Goal: Check status: Check status

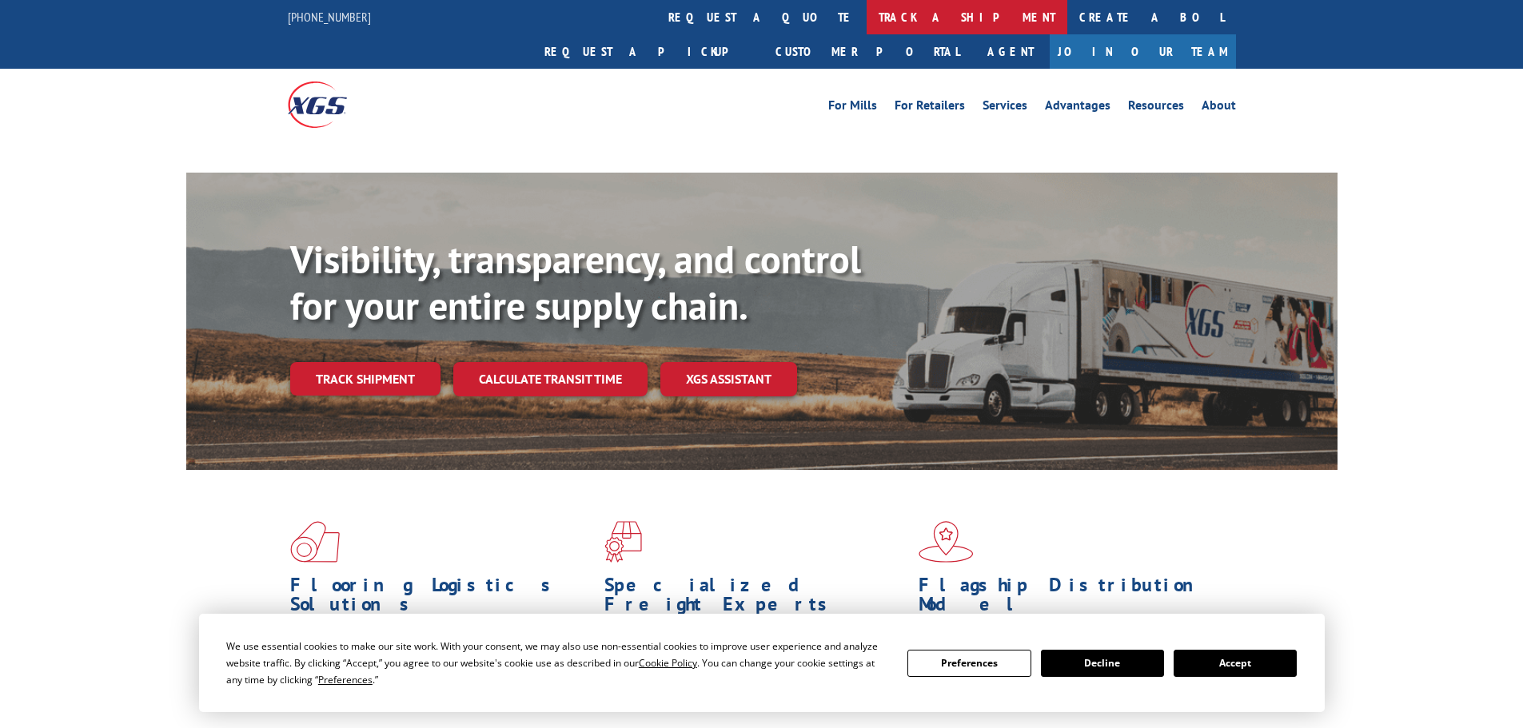
click at [867, 14] on link "track a shipment" at bounding box center [967, 17] width 201 height 34
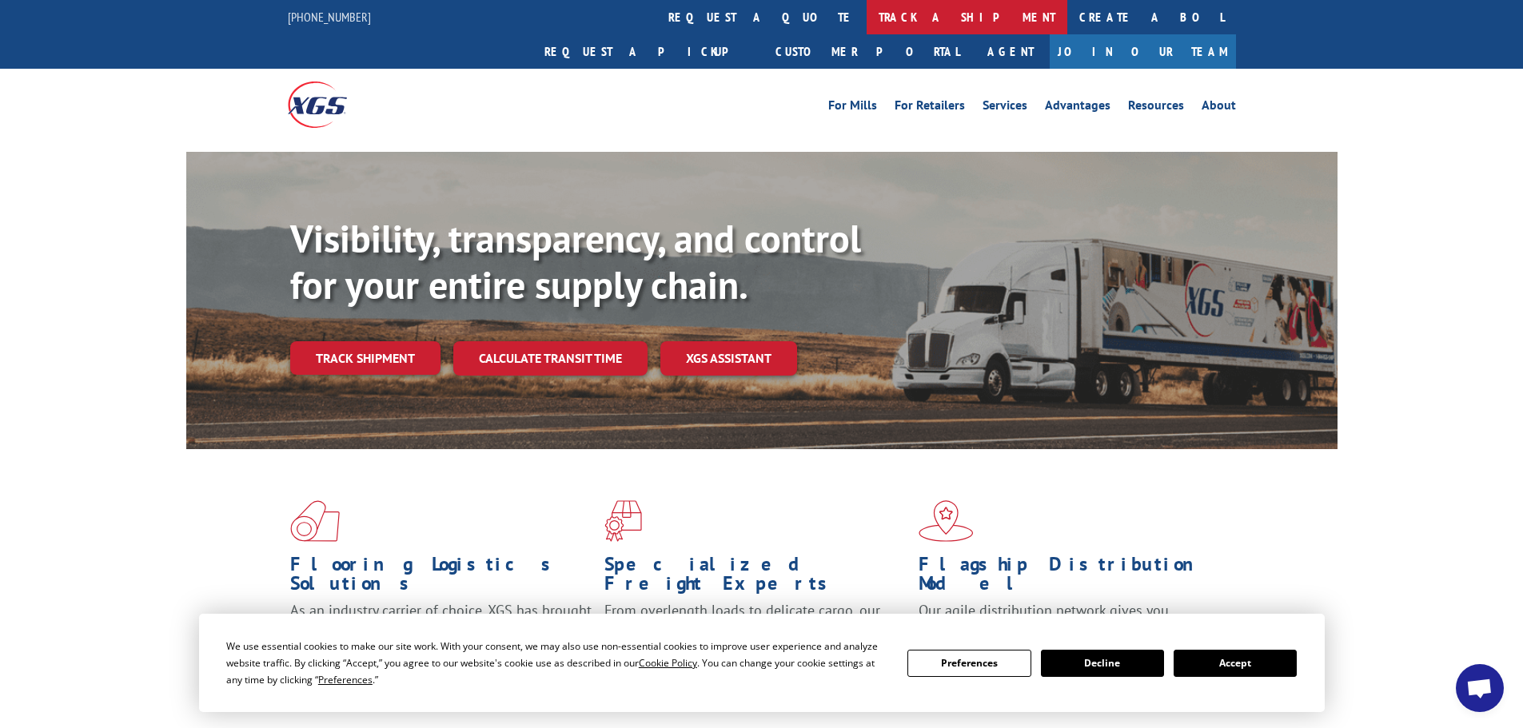
click at [867, 27] on link "track a shipment" at bounding box center [967, 17] width 201 height 34
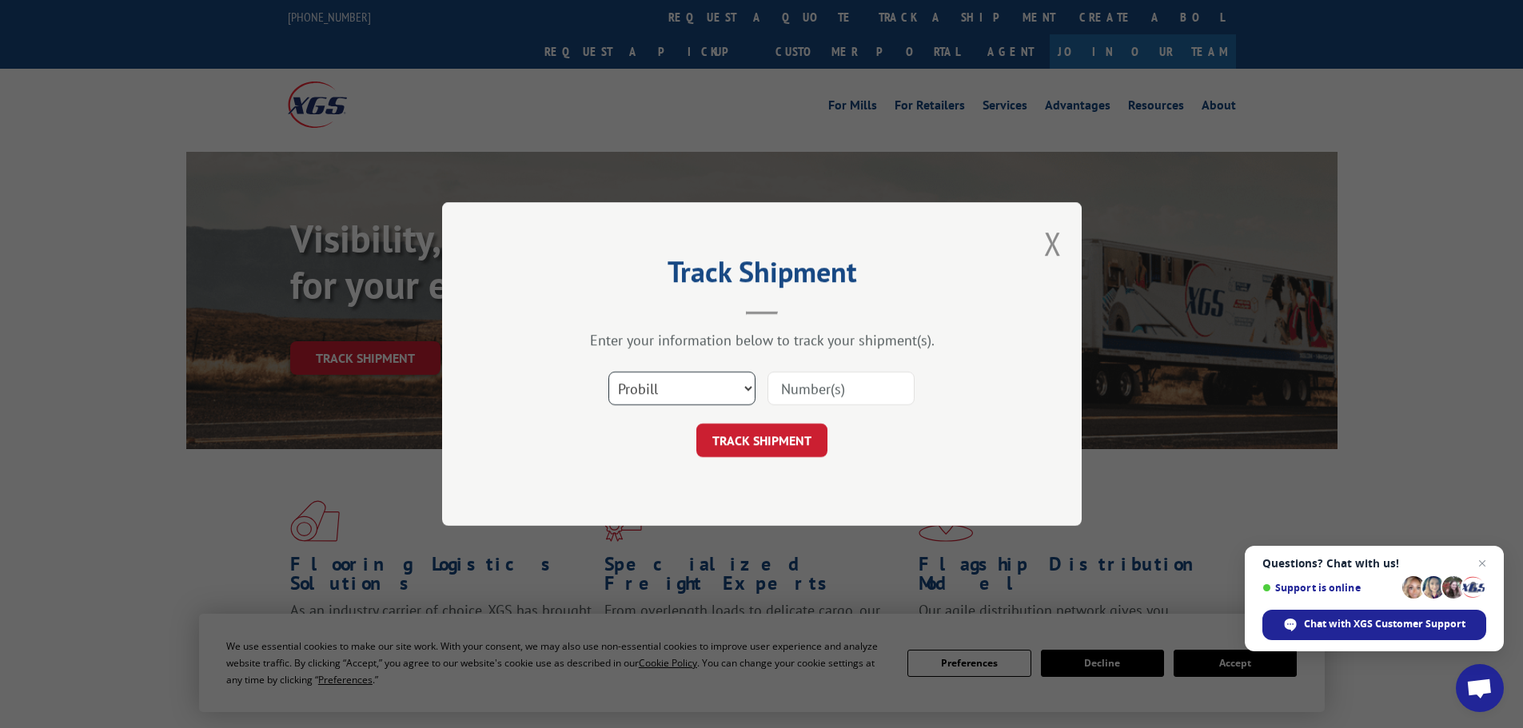
click at [678, 392] on select "Select category... Probill BOL PO" at bounding box center [681, 389] width 147 height 34
select select "po"
click at [608, 372] on select "Select category... Probill BOL PO" at bounding box center [681, 389] width 147 height 34
click at [819, 377] on input at bounding box center [840, 389] width 147 height 34
paste input "297447780"
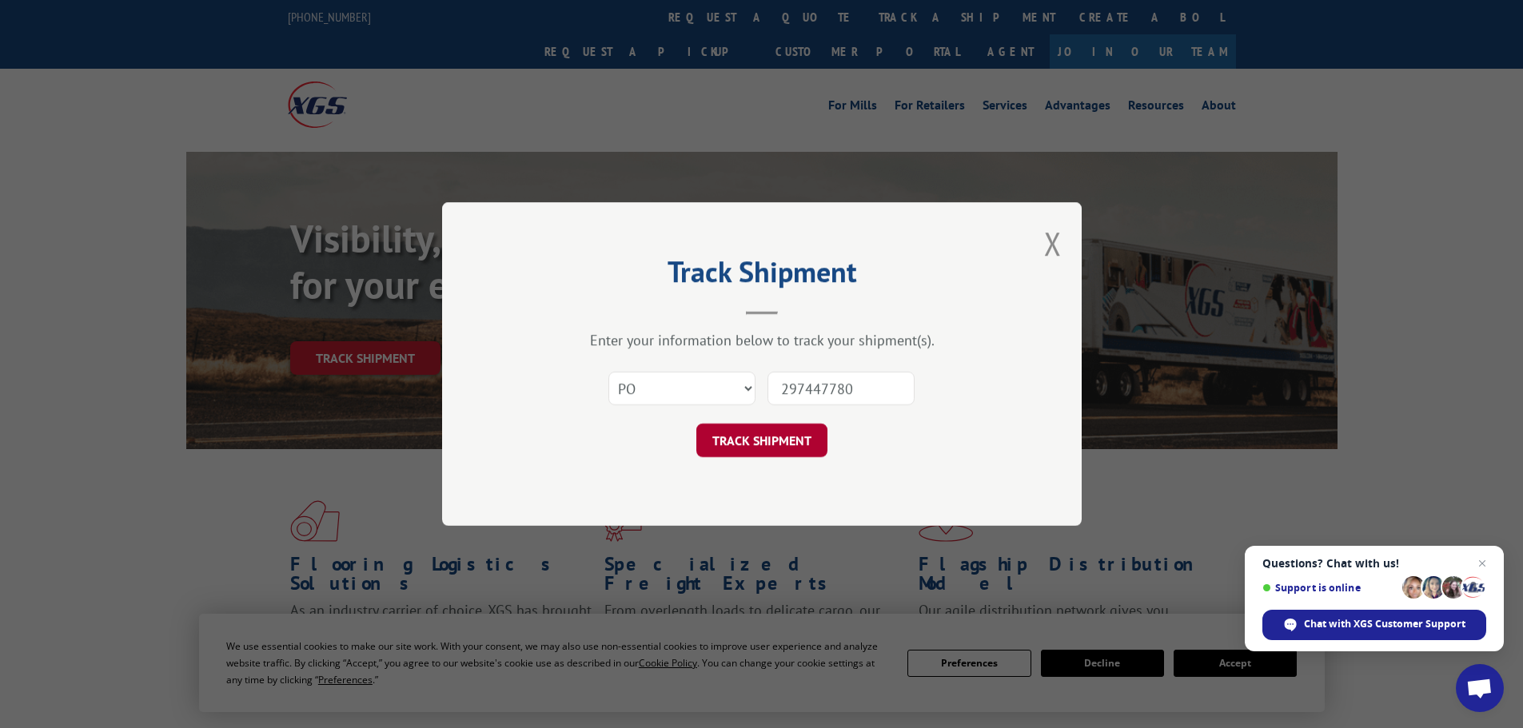
type input "297447780"
click at [776, 450] on button "TRACK SHIPMENT" at bounding box center [761, 441] width 131 height 34
